Goal: Task Accomplishment & Management: Complete application form

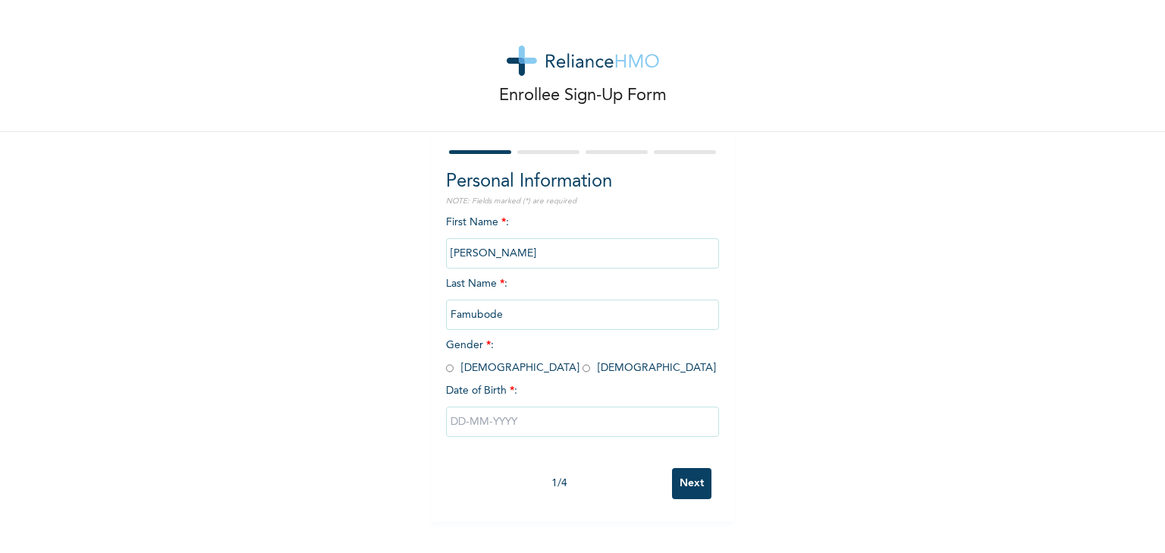
click at [447, 365] on input "radio" at bounding box center [450, 368] width 8 height 14
radio input "true"
click at [613, 432] on input "text" at bounding box center [582, 421] width 273 height 30
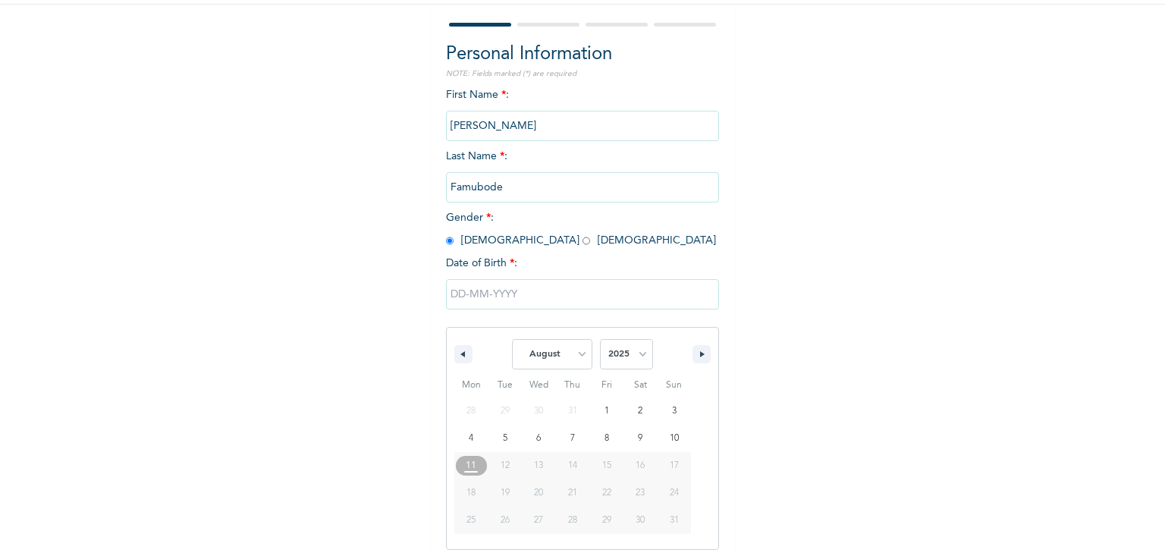
scroll to position [137, 0]
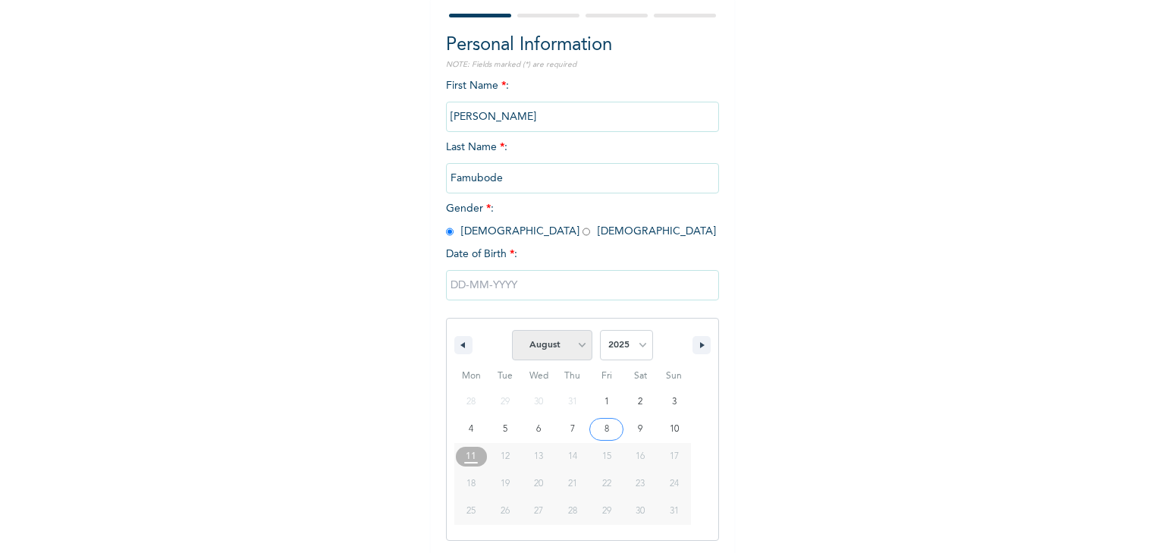
click at [566, 340] on select "January February March April May June July August September October November De…" at bounding box center [552, 345] width 80 height 30
select select "0"
click at [512, 331] on select "January February March April May June July August September October November De…" at bounding box center [552, 345] width 80 height 30
click at [622, 344] on select "2025 2024 2023 2022 2021 2020 2019 2018 2017 2016 2015 2014 2013 2012 2011 2010…" at bounding box center [626, 345] width 53 height 30
select select "1989"
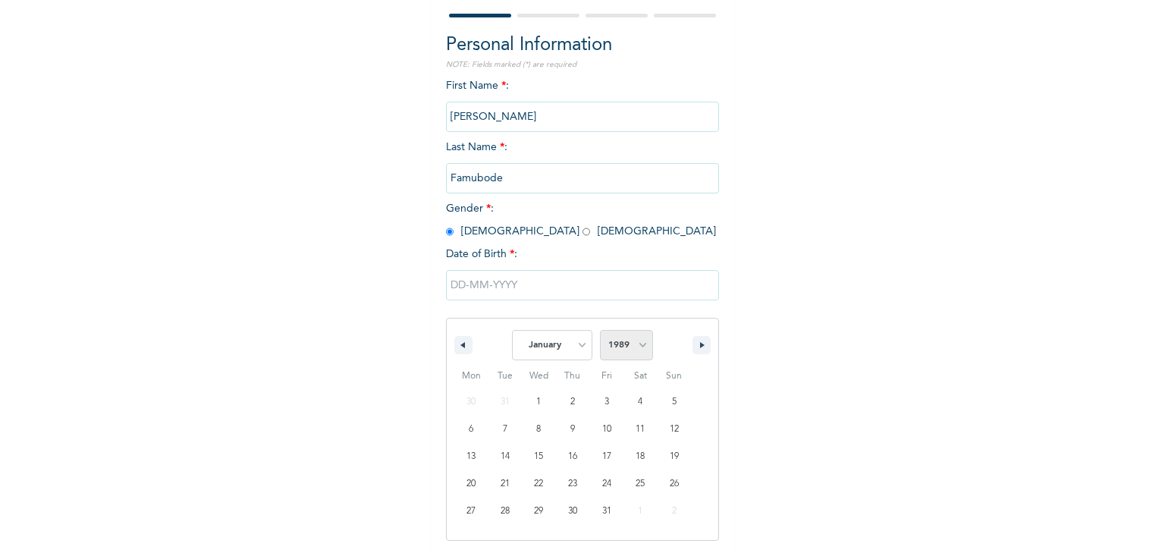
click at [600, 331] on select "2025 2024 2023 2022 2021 2020 2019 2018 2017 2016 2015 2014 2013 2012 2011 2010…" at bounding box center [626, 345] width 53 height 30
type input "01/10/1989"
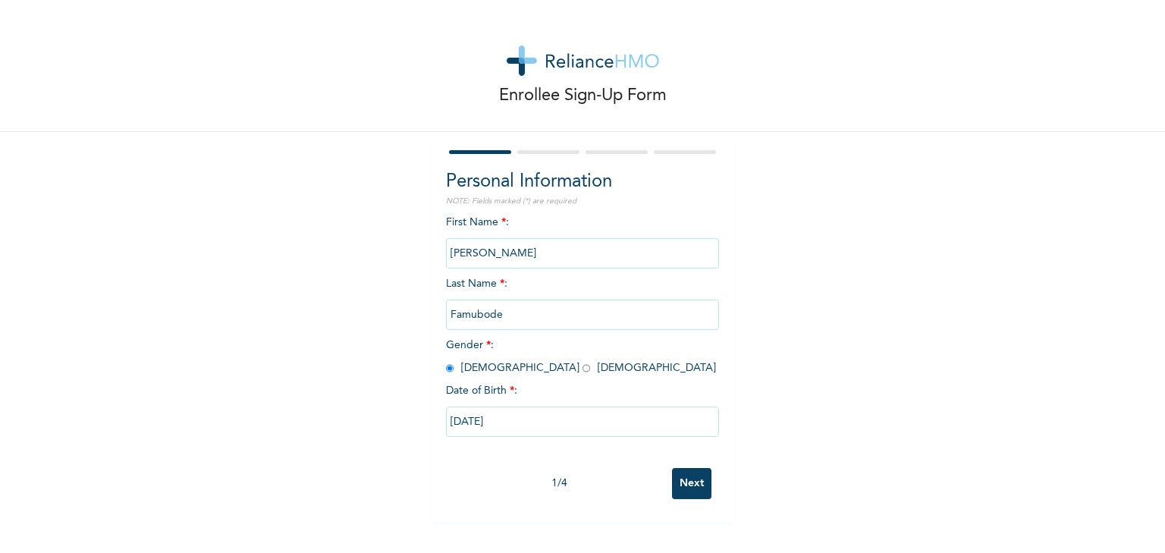
click at [675, 488] on input "Next" at bounding box center [691, 483] width 39 height 31
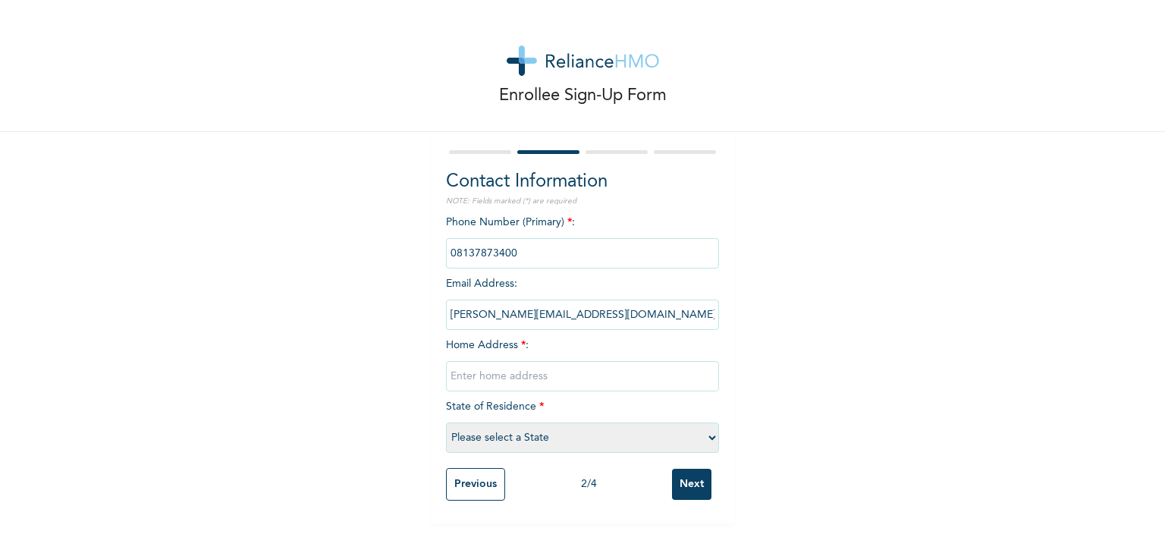
click at [536, 381] on input "text" at bounding box center [582, 376] width 273 height 30
click at [570, 312] on input "bishop@itana.africa" at bounding box center [582, 315] width 273 height 30
drag, startPoint x: 570, startPoint y: 312, endPoint x: 509, endPoint y: 303, distance: 62.1
click at [509, 303] on input "bishop@itana.africa" at bounding box center [582, 315] width 273 height 30
click at [541, 317] on input "bishop@itana.africa" at bounding box center [582, 315] width 273 height 30
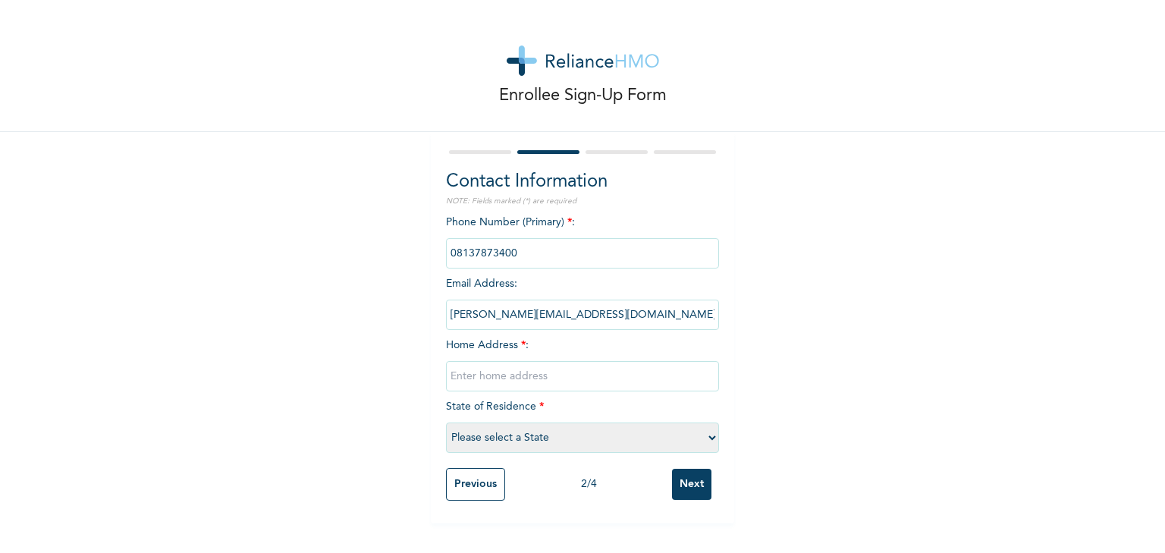
click at [535, 381] on input "text" at bounding box center [582, 376] width 273 height 30
type input "14 Golden Ville Estate Gaduwa"
click at [523, 442] on select "Please select a State Abia Abuja (FCT) Adamawa Akwa Ibom Anambra Bauchi Bayelsa…" at bounding box center [582, 437] width 273 height 30
select select "15"
click at [446, 423] on select "Please select a State Abia Abuja (FCT) Adamawa Akwa Ibom Anambra Bauchi Bayelsa…" at bounding box center [582, 437] width 273 height 30
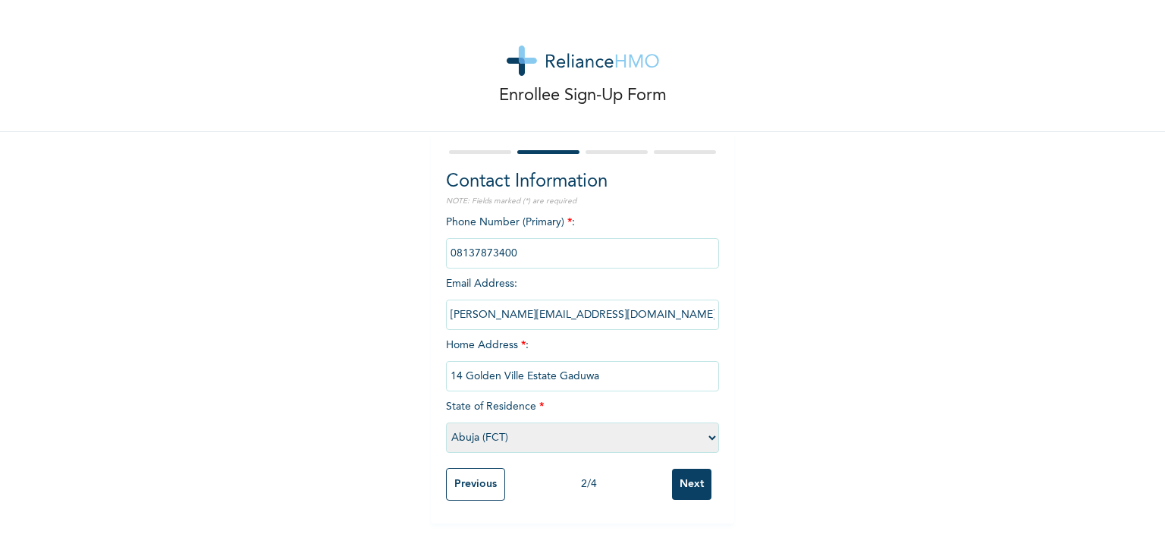
click at [681, 469] on div "Previous 2 / 4 Next" at bounding box center [582, 484] width 273 height 48
click at [683, 475] on input "Next" at bounding box center [691, 484] width 39 height 31
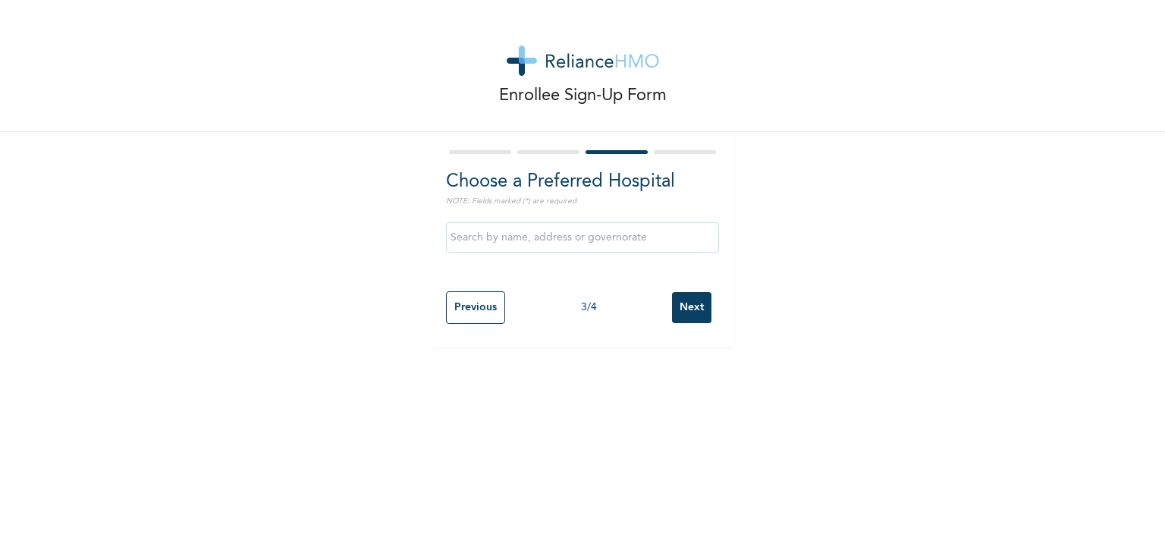
click at [695, 309] on input "Next" at bounding box center [691, 307] width 39 height 31
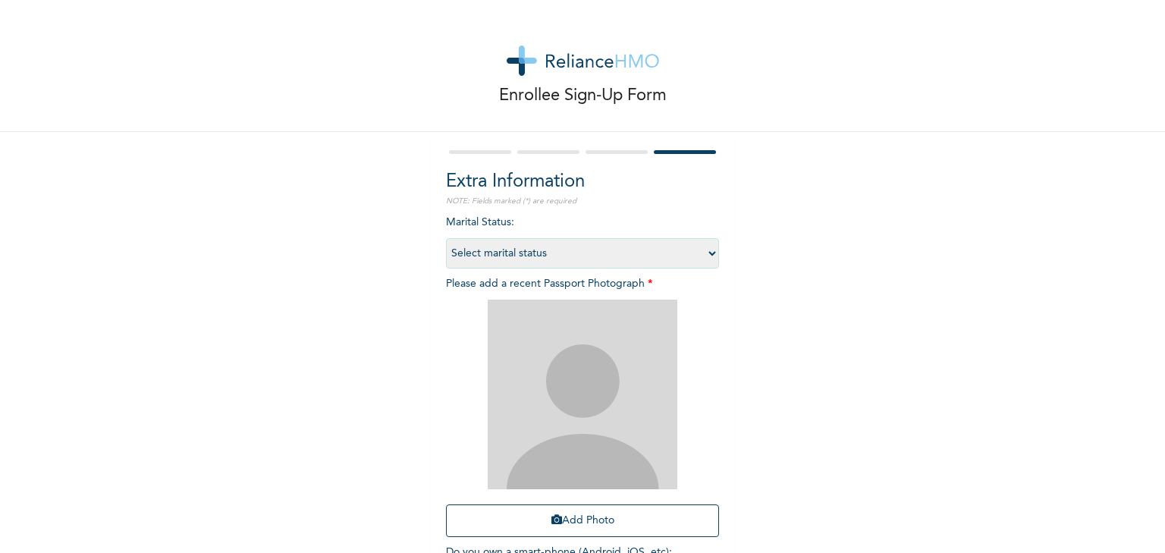
click at [595, 243] on select "Select marital status Single Married Divorced Widow/Widower" at bounding box center [582, 253] width 273 height 30
select select "1"
click at [446, 238] on select "Select marital status Single Married Divorced Widow/Widower" at bounding box center [582, 253] width 273 height 30
click at [579, 527] on button "Add Photo" at bounding box center [582, 520] width 273 height 33
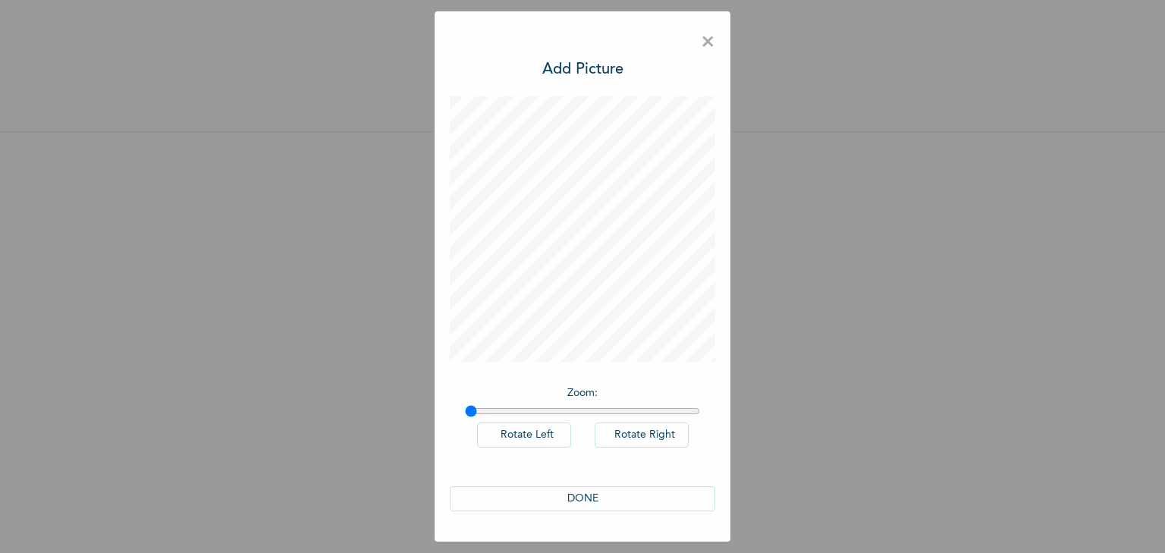
click at [567, 494] on button "DONE" at bounding box center [582, 498] width 265 height 25
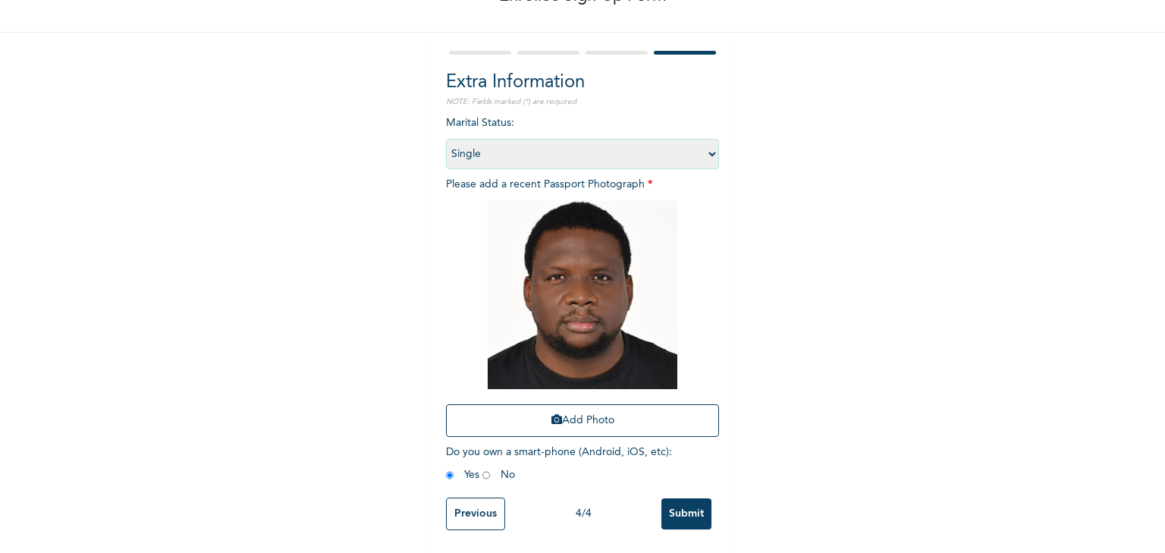
scroll to position [111, 0]
click at [675, 504] on input "Submit" at bounding box center [686, 513] width 50 height 31
